Goal: Task Accomplishment & Management: Manage account settings

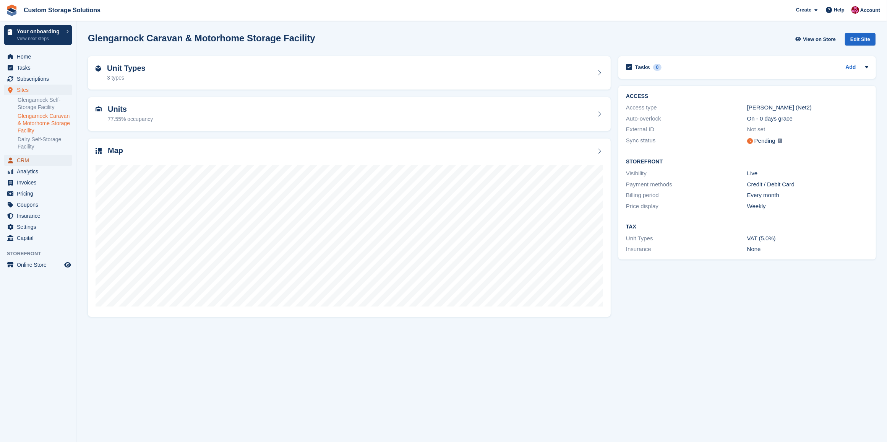
click at [31, 159] on span "CRM" at bounding box center [40, 160] width 46 height 11
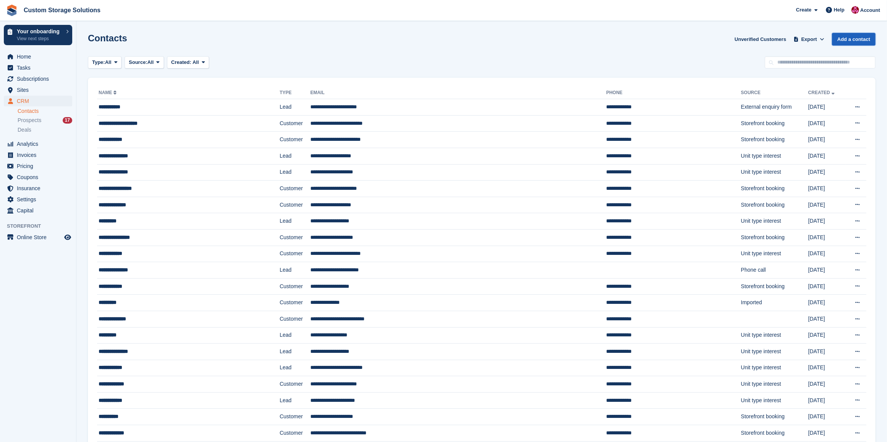
click at [854, 39] on link "Add a contact" at bounding box center [854, 39] width 44 height 13
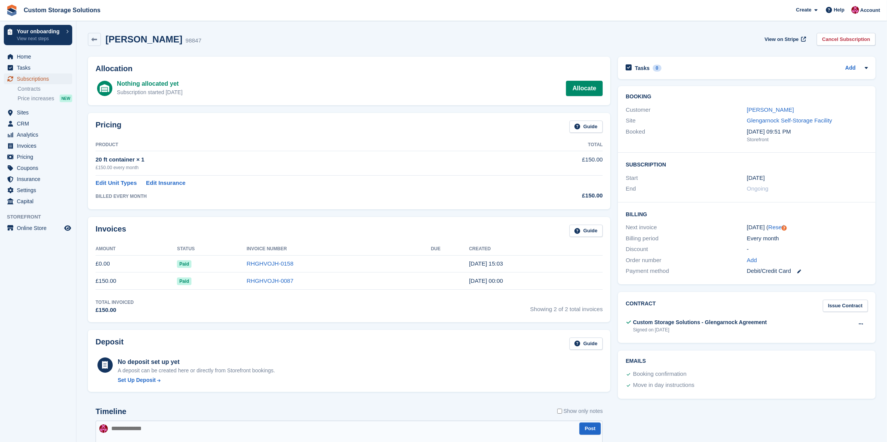
click at [44, 81] on span "Subscriptions" at bounding box center [40, 78] width 46 height 11
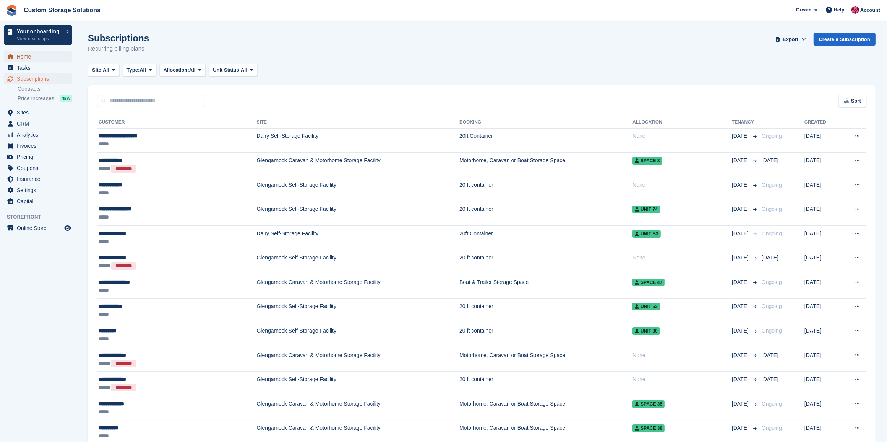
click at [25, 57] on span "Home" at bounding box center [40, 56] width 46 height 11
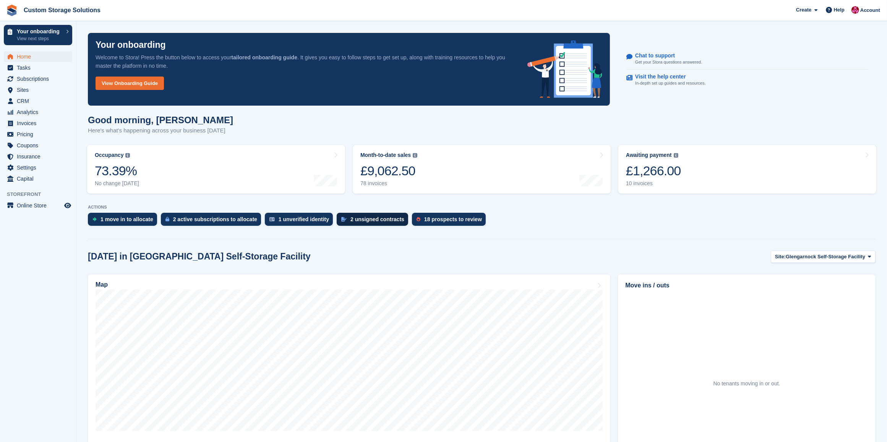
click at [366, 219] on div "2 unsigned contracts" at bounding box center [378, 219] width 54 height 6
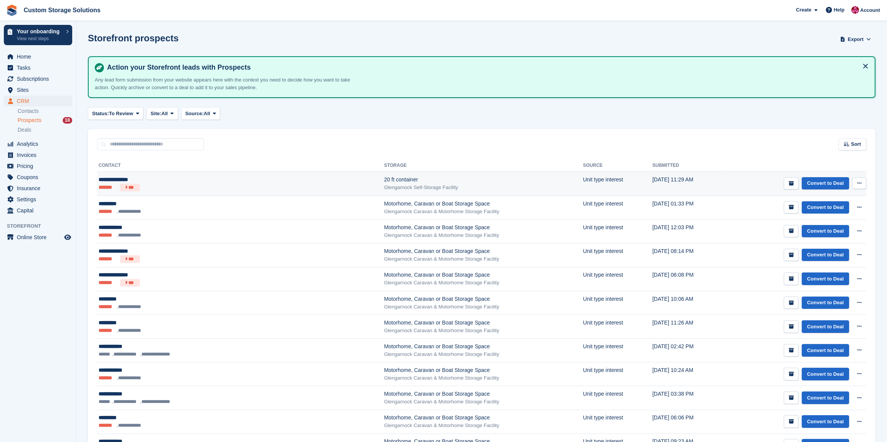
click at [443, 186] on div "Glengarnock Self-Storage Facility" at bounding box center [483, 187] width 199 height 8
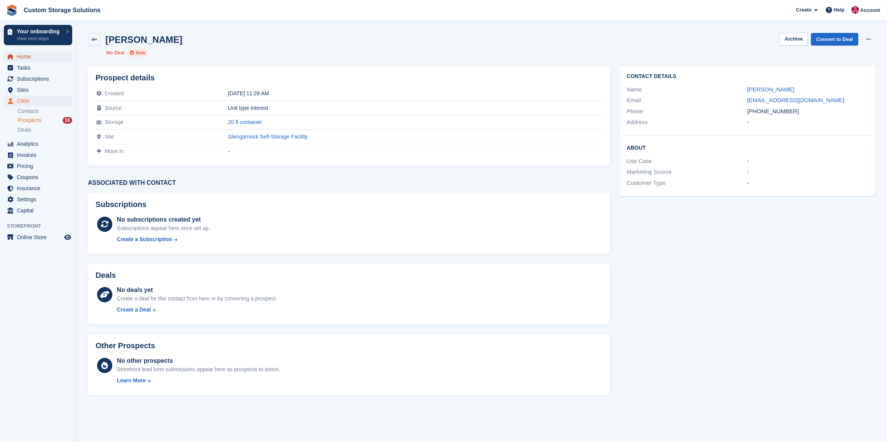
click at [47, 58] on span "Home" at bounding box center [40, 56] width 46 height 11
